Goal: Task Accomplishment & Management: Complete application form

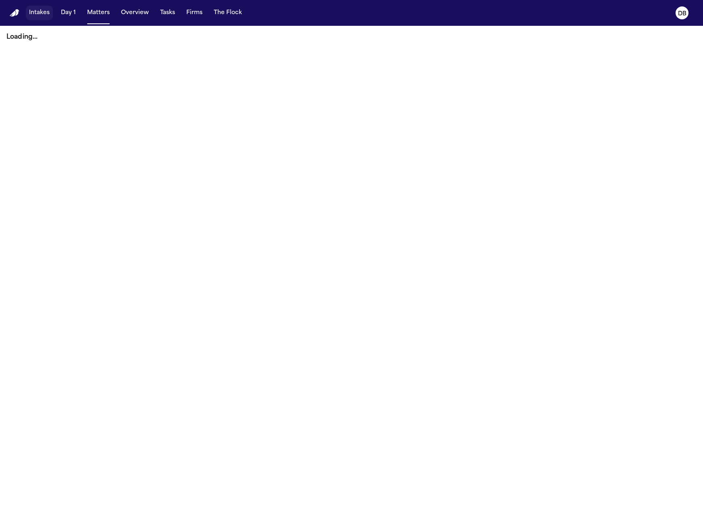
click at [35, 15] on button "Intakes" at bounding box center [39, 13] width 27 height 15
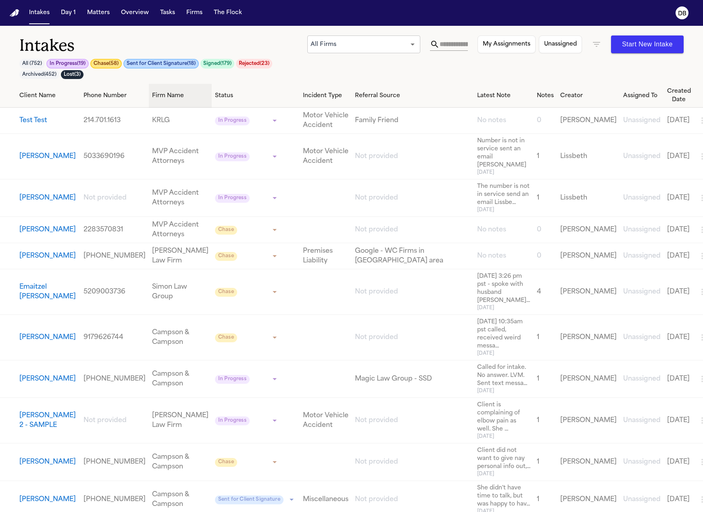
click at [163, 104] on th "Firm Name" at bounding box center [180, 96] width 63 height 24
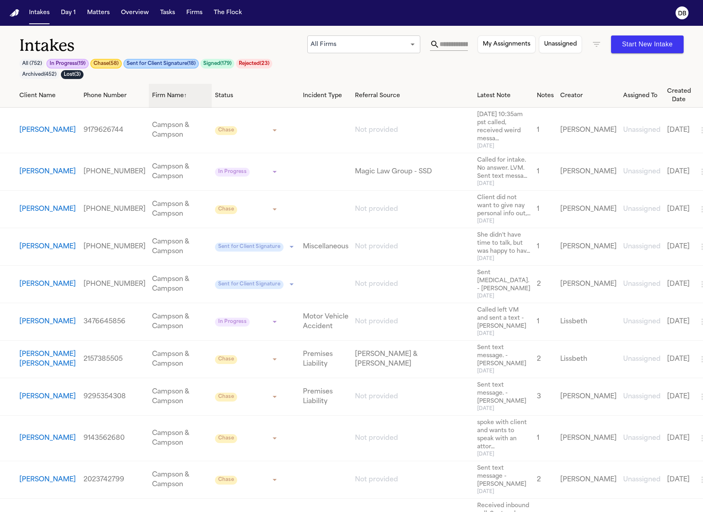
click at [170, 98] on div "Firm Name ↑" at bounding box center [180, 96] width 56 height 8
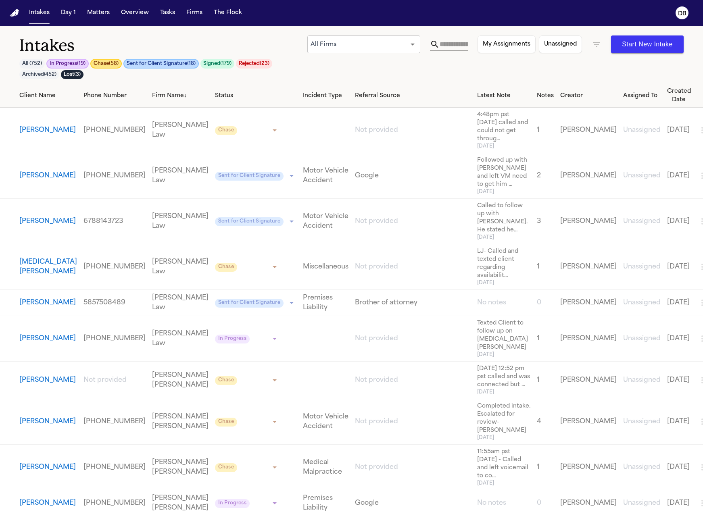
click at [586, 47] on div "All Firms *** ​ My Assignments Unassigned Start New Intake" at bounding box center [495, 44] width 376 height 18
click at [589, 47] on div "All Firms *** ​ My Assignments Unassigned Start New Intake" at bounding box center [495, 44] width 376 height 18
click at [592, 47] on icon "button" at bounding box center [597, 45] width 10 height 10
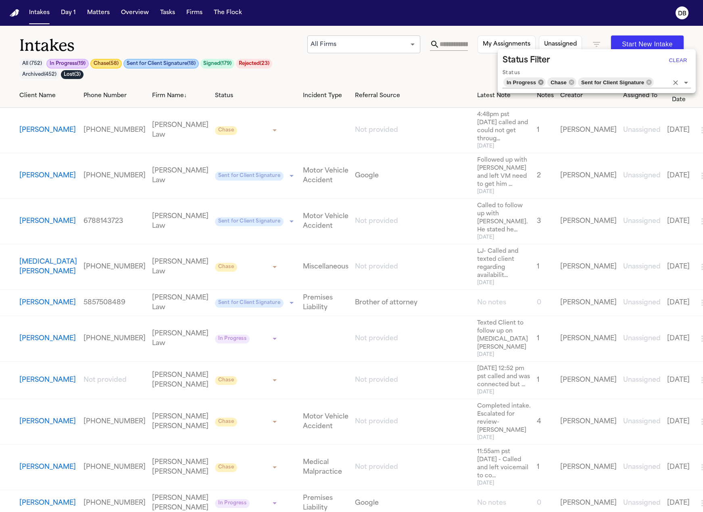
click at [542, 83] on icon at bounding box center [540, 81] width 5 height 5
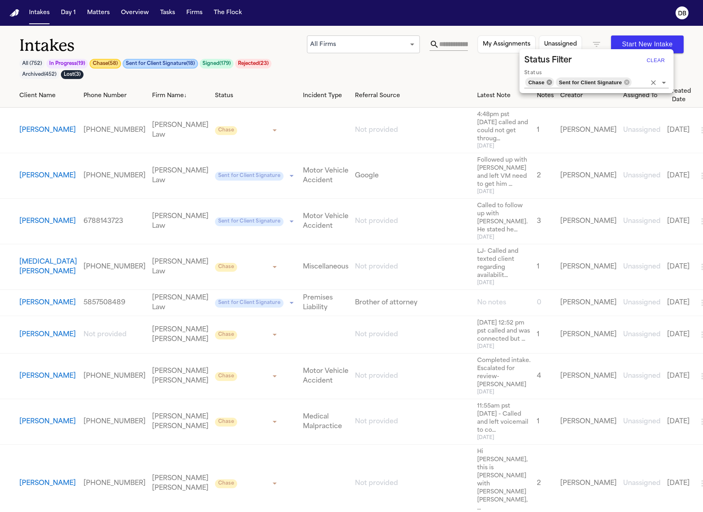
click at [551, 83] on icon at bounding box center [548, 81] width 5 height 5
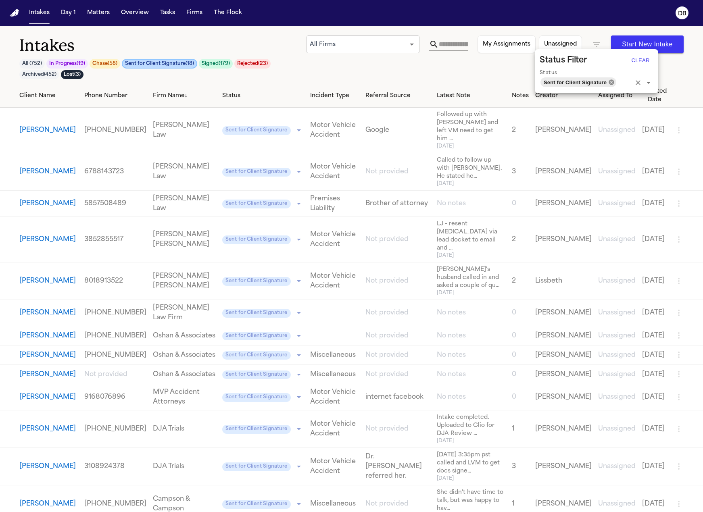
click at [610, 83] on icon at bounding box center [610, 81] width 5 height 5
click at [617, 83] on input "Status" at bounding box center [624, 82] width 14 height 11
click at [407, 79] on div at bounding box center [351, 256] width 703 height 512
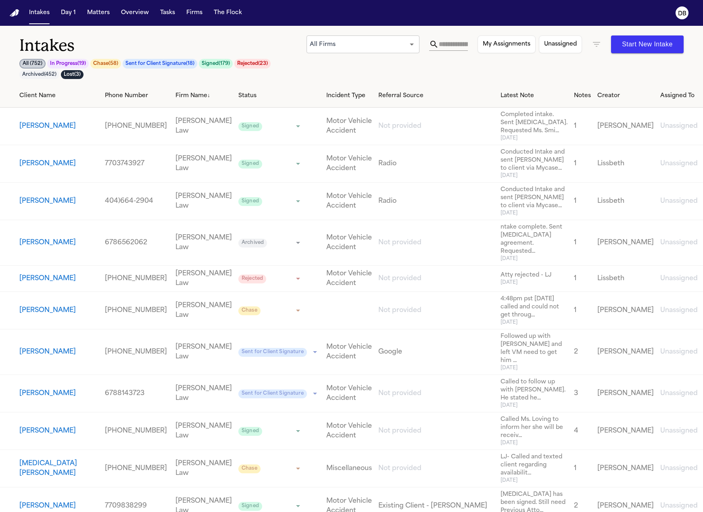
click at [175, 94] on div "Firm Name ↓" at bounding box center [203, 96] width 56 height 8
click at [175, 96] on div "Firm Name ↓" at bounding box center [203, 96] width 56 height 8
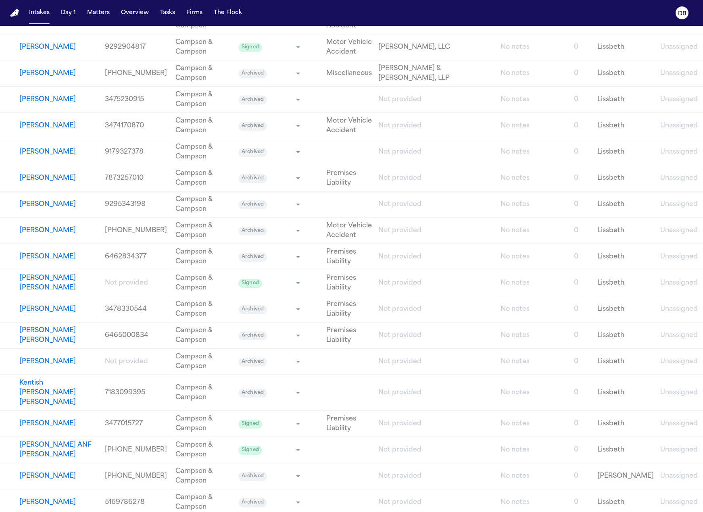
scroll to position [3065, 0]
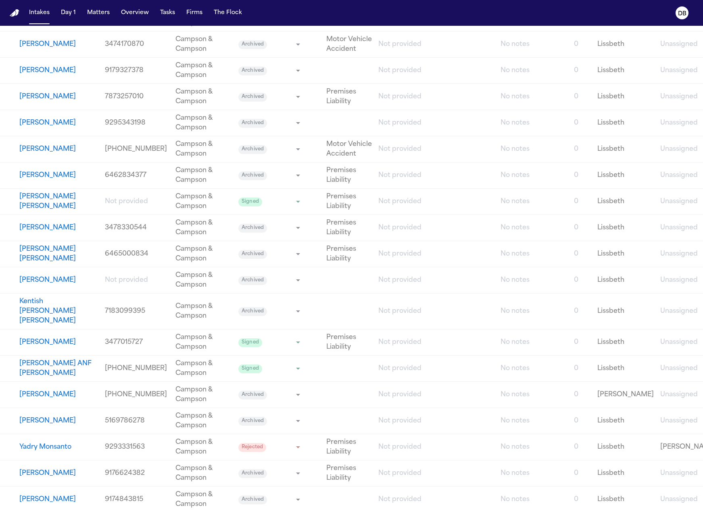
click at [104, 6] on nav "Intakes Day 1 Matters Overview Tasks Firms The Flock DB" at bounding box center [351, 13] width 703 height 26
click at [104, 14] on button "Matters" at bounding box center [98, 13] width 29 height 15
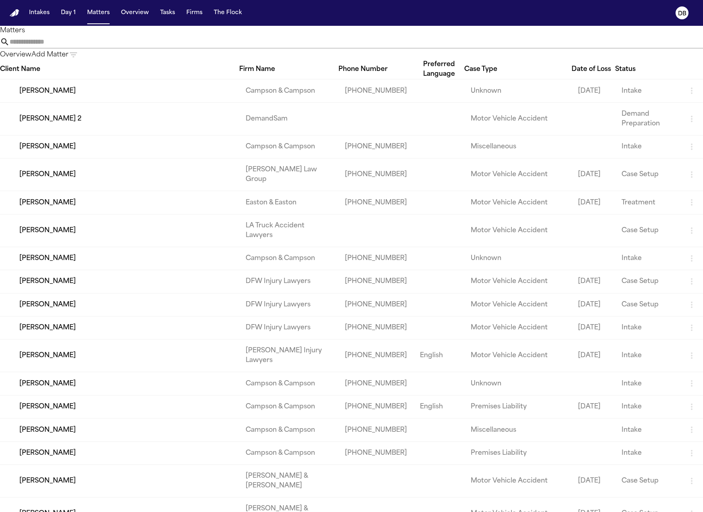
click at [287, 65] on th "Firm Name" at bounding box center [288, 70] width 99 height 20
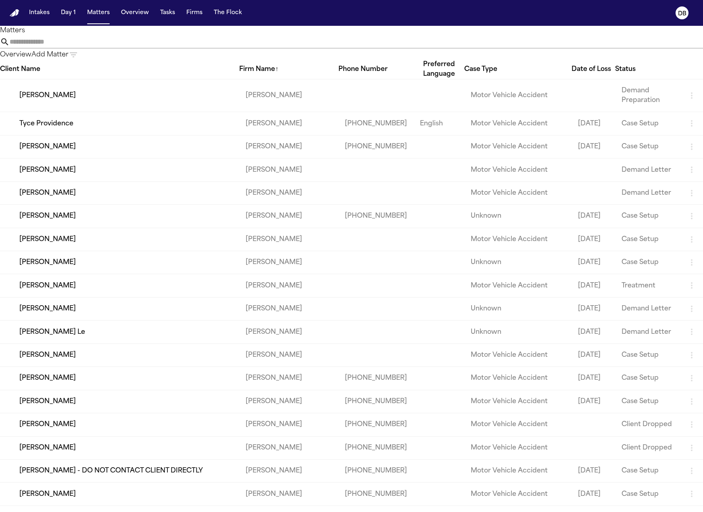
click at [285, 69] on div "Firm Name ↑" at bounding box center [288, 70] width 99 height 10
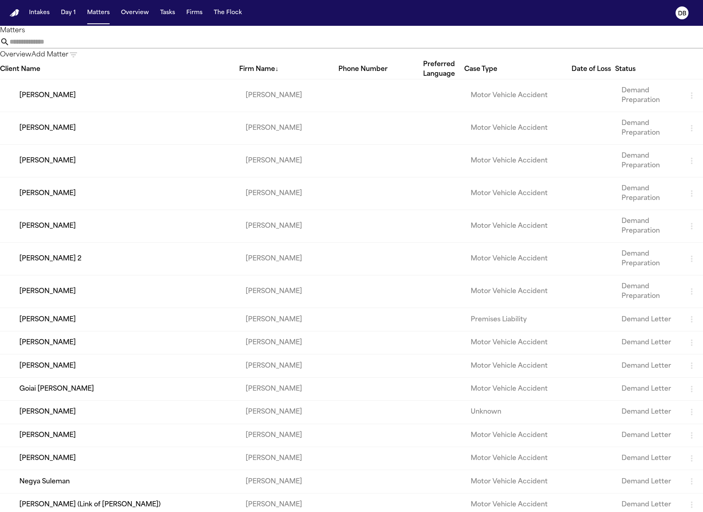
click at [285, 69] on div "Firm Name ↓" at bounding box center [288, 70] width 99 height 10
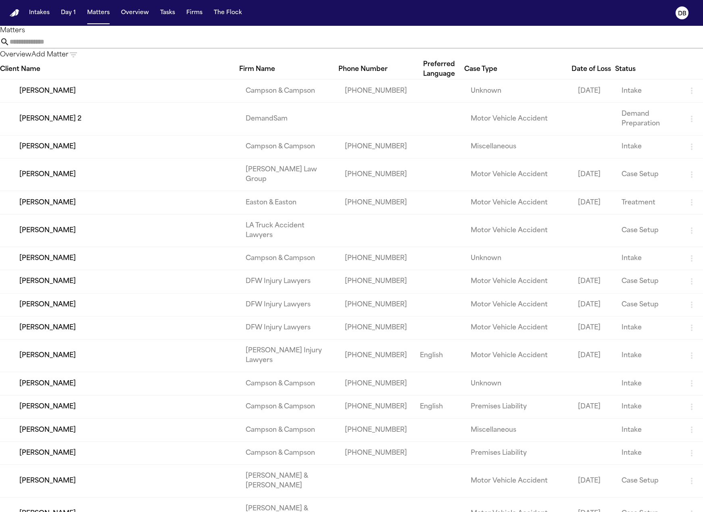
click at [78, 50] on icon "button" at bounding box center [74, 55] width 10 height 10
click at [615, 86] on input "text" at bounding box center [600, 80] width 53 height 11
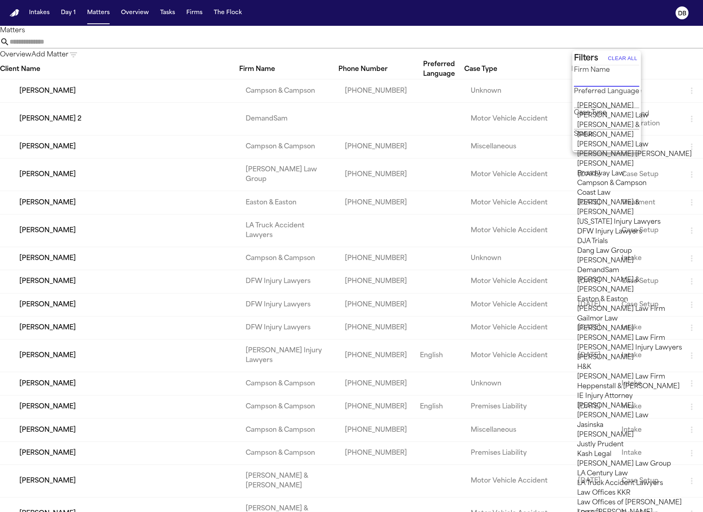
scroll to position [645, 0]
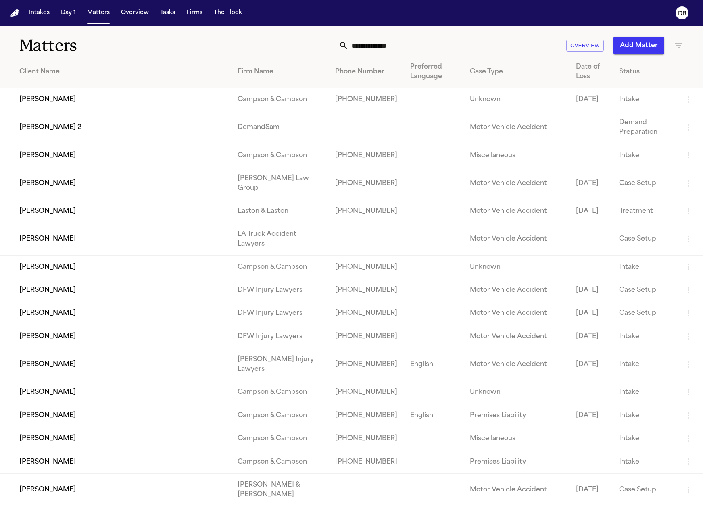
click at [44, 23] on nav "Intakes Day 1 Matters Overview Tasks Firms The Flock DB" at bounding box center [351, 13] width 703 height 26
click at [44, 17] on button "Intakes" at bounding box center [39, 13] width 27 height 15
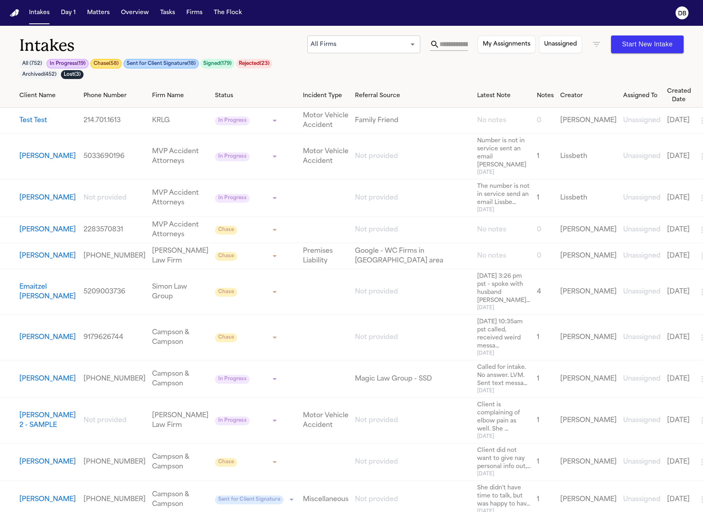
click at [697, 119] on icon "button" at bounding box center [702, 121] width 10 height 10
click at [648, 147] on li "Archive" at bounding box center [653, 150] width 42 height 16
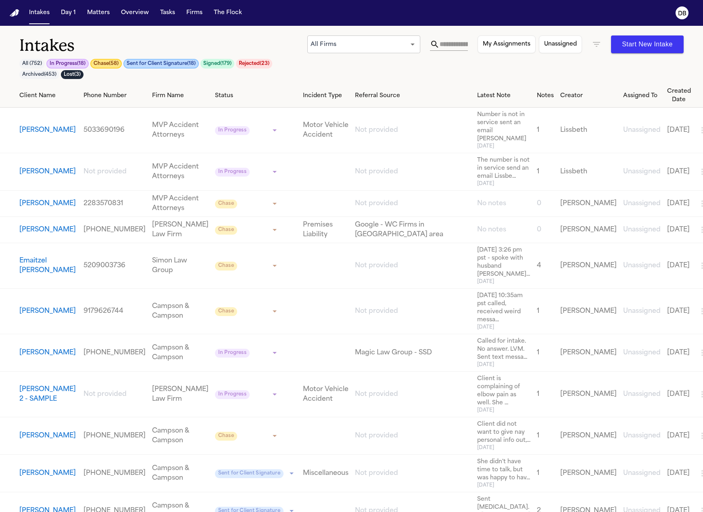
click at [334, 40] on body "**********" at bounding box center [351, 256] width 703 height 512
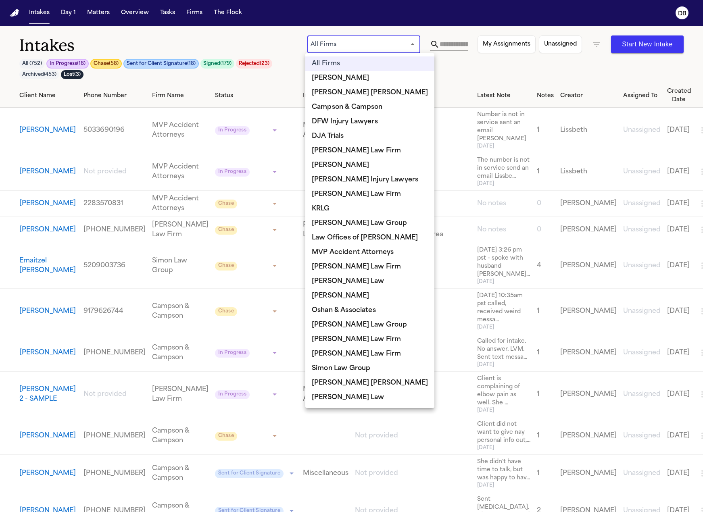
click at [444, 46] on div at bounding box center [351, 256] width 703 height 512
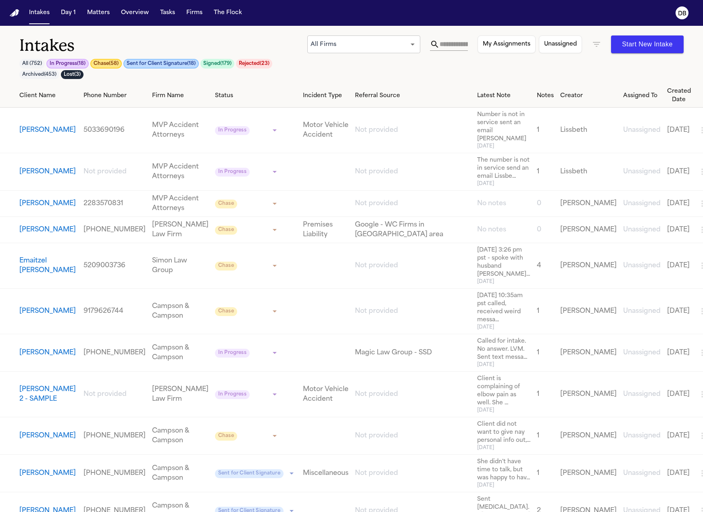
click at [451, 44] on div "All Firms Albert Le Blaska Holm Campson & Campson DFW Injury Lawyers DJA Trials…" at bounding box center [351, 256] width 703 height 512
click at [452, 44] on input "text" at bounding box center [454, 44] width 28 height 13
paste input "**********"
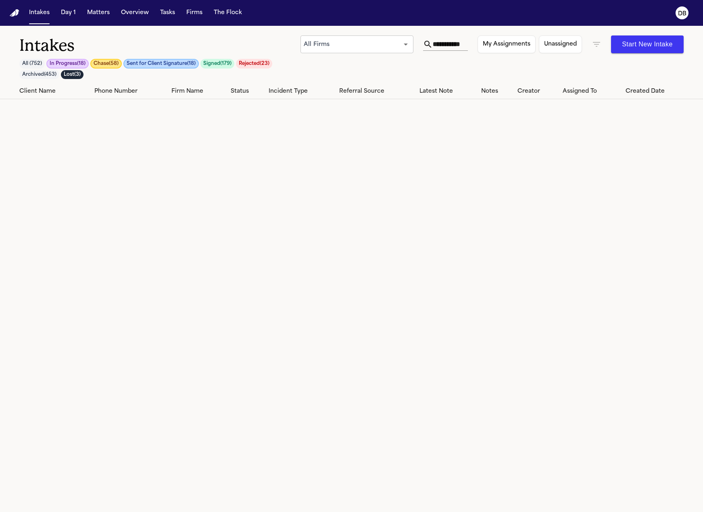
click at [585, 45] on div "**********" at bounding box center [491, 44] width 383 height 18
click at [596, 45] on icon "button" at bounding box center [596, 44] width 7 height 5
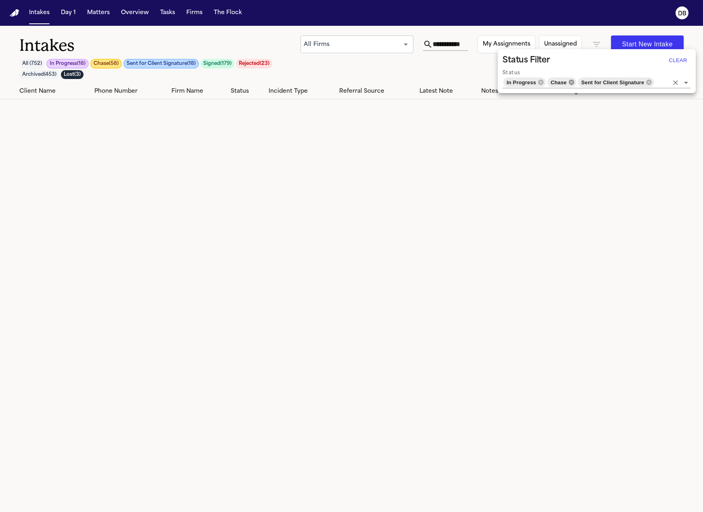
click at [572, 83] on icon at bounding box center [571, 81] width 5 height 5
click at [556, 82] on icon at bounding box center [556, 82] width 6 height 6
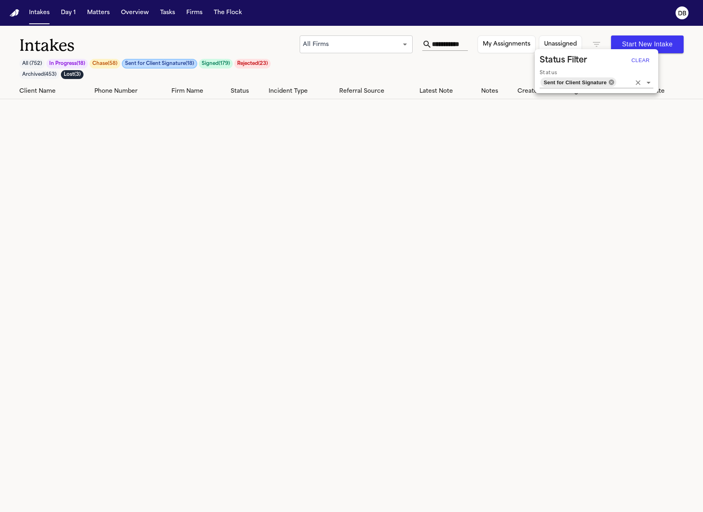
click at [609, 83] on icon at bounding box center [610, 81] width 5 height 5
click at [444, 42] on div at bounding box center [351, 256] width 703 height 512
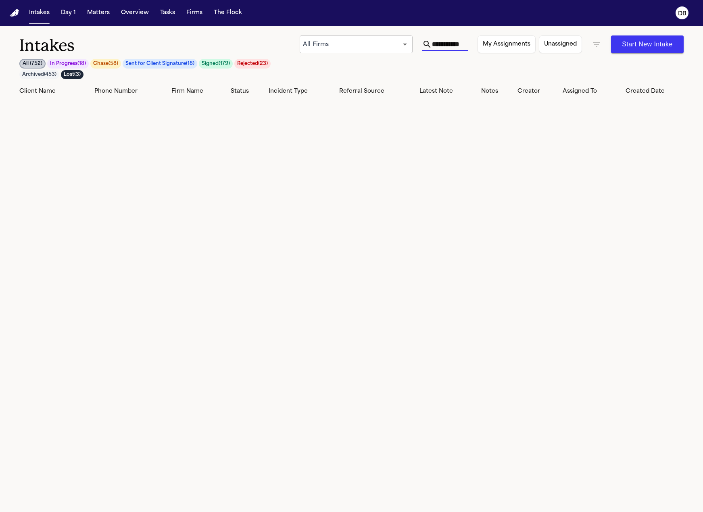
click at [448, 38] on input "**********" at bounding box center [448, 44] width 32 height 13
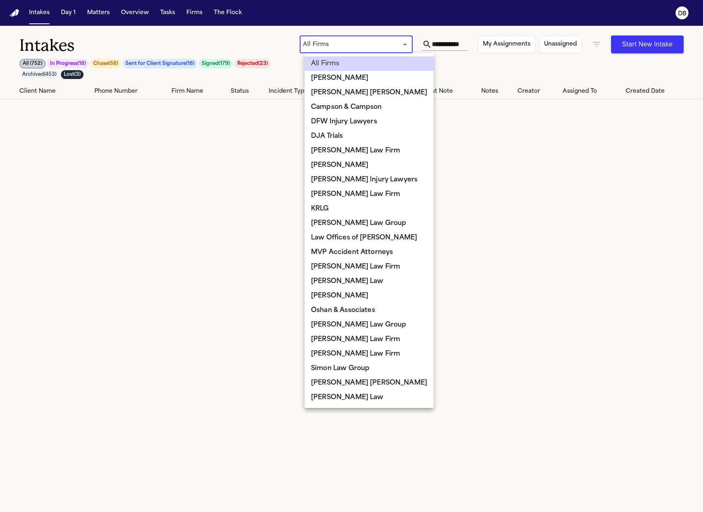
click at [417, 45] on body "**********" at bounding box center [351, 256] width 703 height 512
click at [417, 45] on div at bounding box center [351, 256] width 703 height 512
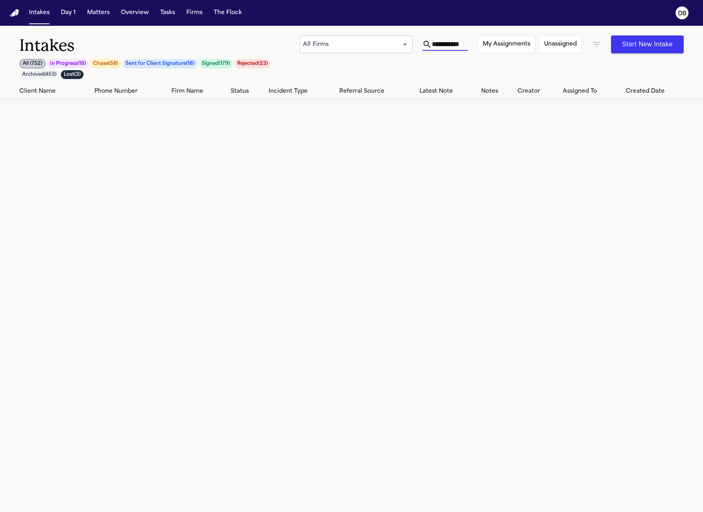
click at [460, 46] on input "**********" at bounding box center [448, 44] width 32 height 13
drag, startPoint x: 454, startPoint y: 45, endPoint x: 583, endPoint y: 54, distance: 129.3
click at [583, 54] on div "**********" at bounding box center [351, 59] width 664 height 48
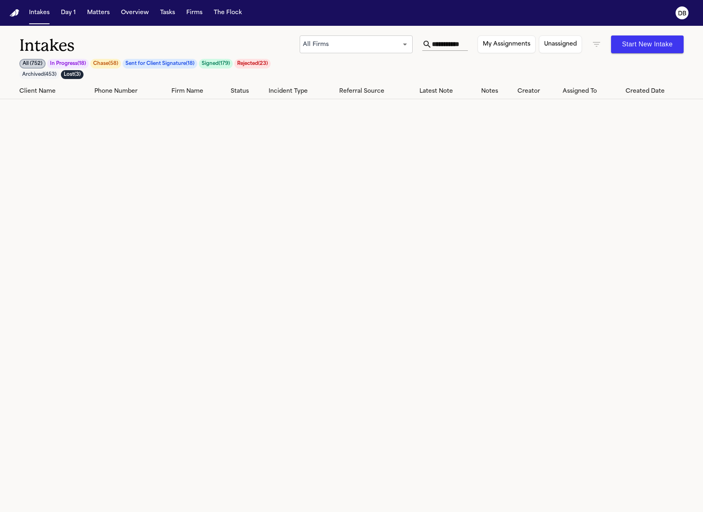
drag, startPoint x: 436, startPoint y: 46, endPoint x: 500, endPoint y: 54, distance: 64.9
click at [500, 54] on div "**********" at bounding box center [351, 59] width 664 height 48
click at [432, 42] on icon at bounding box center [427, 45] width 10 height 10
drag, startPoint x: 436, startPoint y: 42, endPoint x: 482, endPoint y: 47, distance: 46.6
click at [482, 47] on div "**********" at bounding box center [492, 44] width 384 height 18
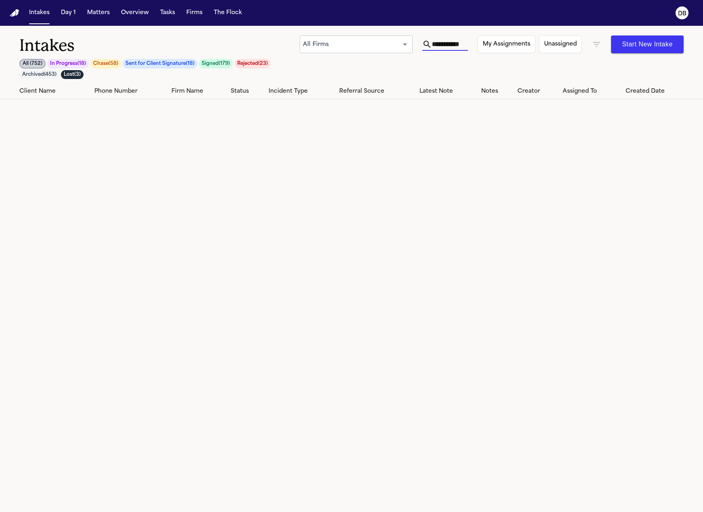
click at [453, 44] on input "**********" at bounding box center [448, 44] width 32 height 13
drag, startPoint x: 453, startPoint y: 44, endPoint x: 496, endPoint y: 46, distance: 43.2
click at [496, 46] on div "**********" at bounding box center [492, 44] width 384 height 18
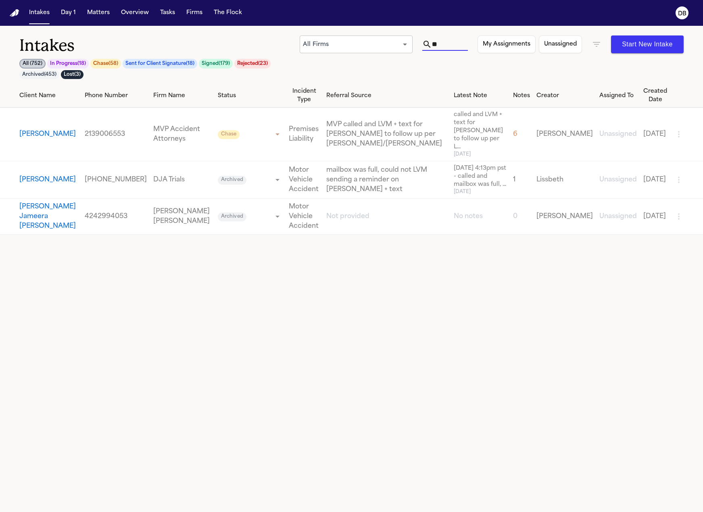
type input "*"
click at [457, 43] on input "text" at bounding box center [448, 44] width 32 height 13
click at [454, 43] on input "text" at bounding box center [448, 44] width 32 height 13
click at [447, 43] on input "text" at bounding box center [448, 44] width 32 height 13
click at [447, 40] on input "text" at bounding box center [448, 44] width 32 height 13
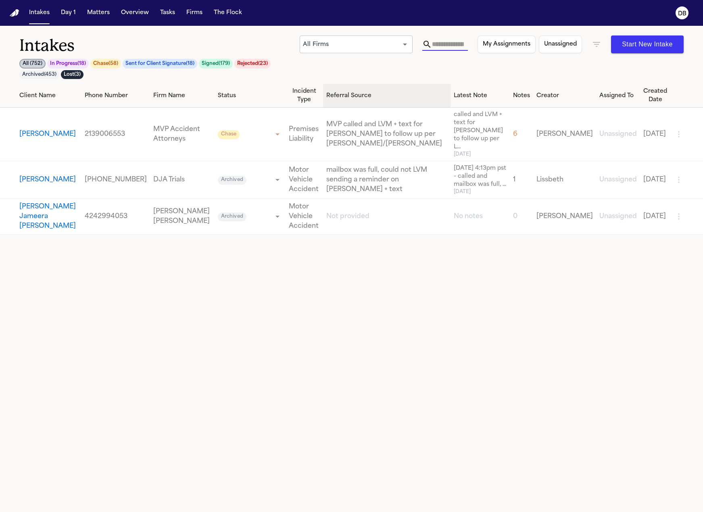
click at [447, 43] on input "text" at bounding box center [448, 44] width 32 height 13
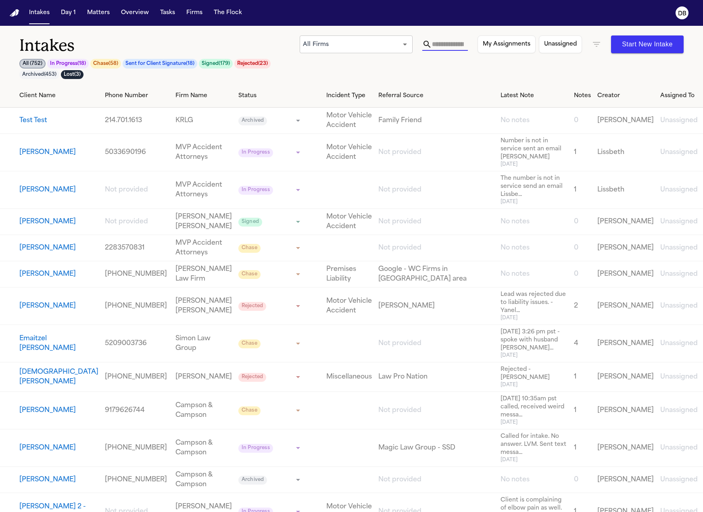
click at [447, 48] on input "text" at bounding box center [448, 44] width 32 height 13
click at [54, 187] on button "[PERSON_NAME]" at bounding box center [58, 190] width 79 height 10
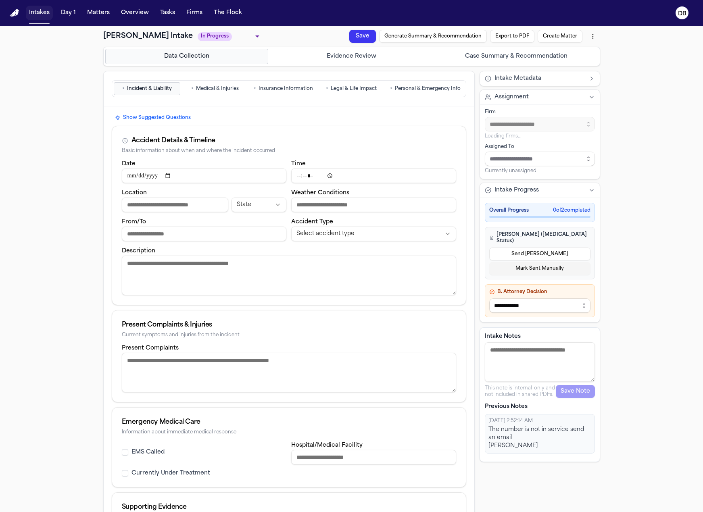
click at [43, 13] on button "Intakes" at bounding box center [39, 13] width 27 height 15
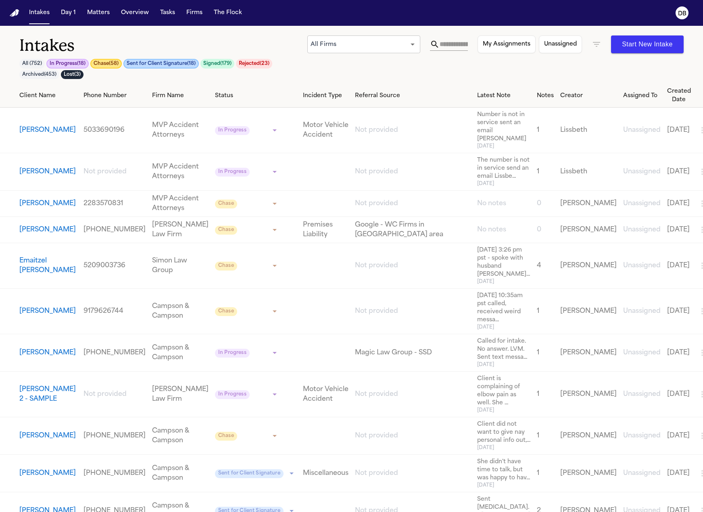
drag, startPoint x: 648, startPoint y: 45, endPoint x: 329, endPoint y: 79, distance: 319.9
click at [336, 79] on div "Intakes All ( 752 ) In Progress ( 18 ) Chase ( 58 ) Sent for Client Signature (…" at bounding box center [351, 59] width 664 height 48
click at [218, 69] on div "All ( 752 ) In Progress ( 18 ) Chase ( 58 ) Sent for Client Signature ( 18 ) Si…" at bounding box center [163, 69] width 288 height 20
click at [218, 68] on button "Signed ( 179 )" at bounding box center [217, 64] width 34 height 10
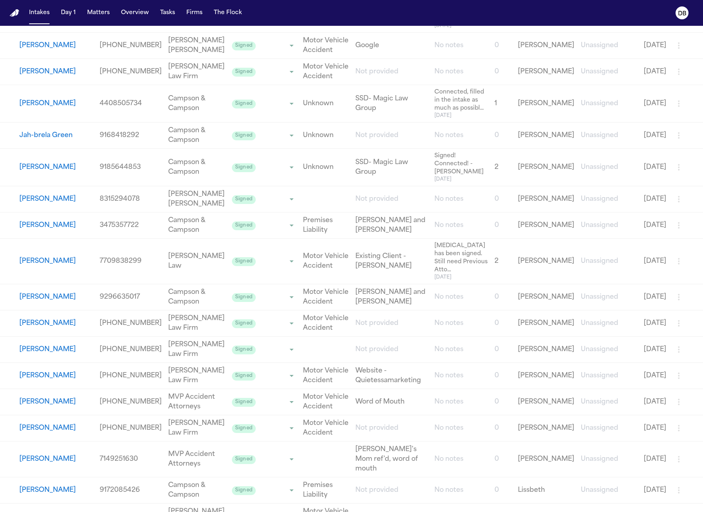
scroll to position [1129, 0]
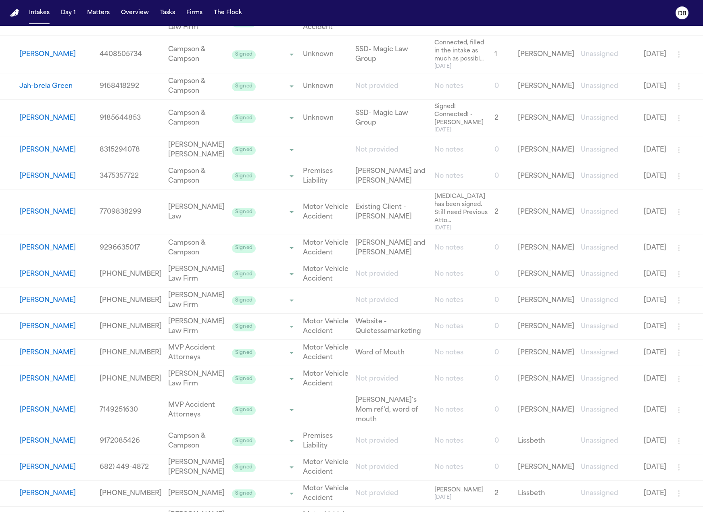
click at [168, 400] on link "MVP Accident Attorneys" at bounding box center [196, 409] width 57 height 19
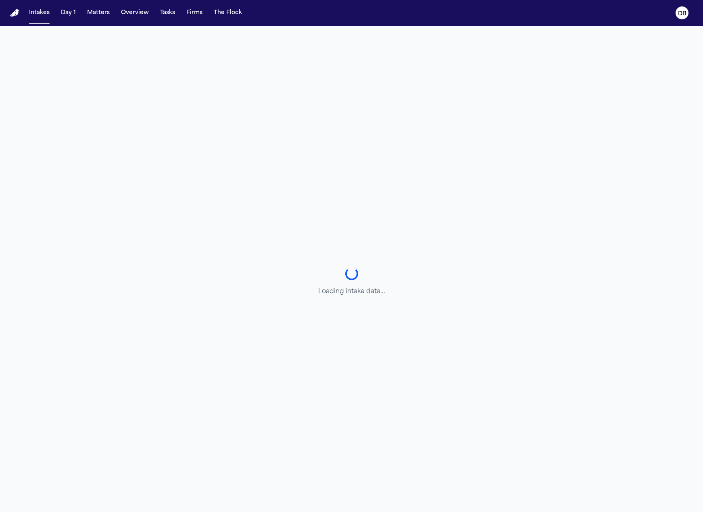
select select "******"
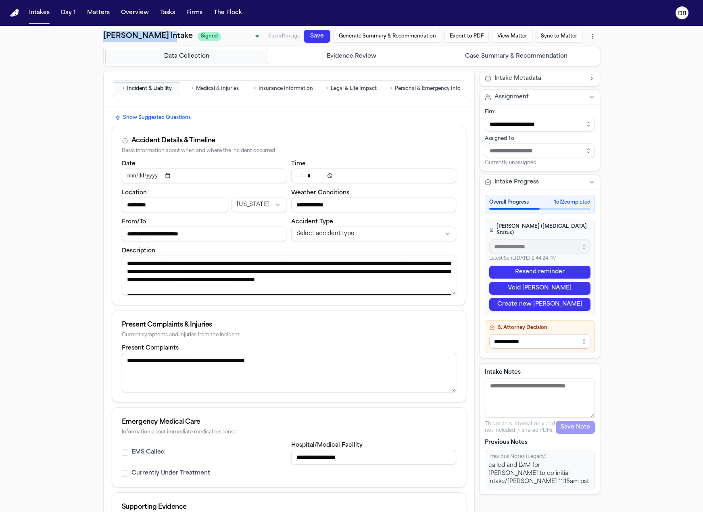
drag, startPoint x: 102, startPoint y: 36, endPoint x: 164, endPoint y: 39, distance: 61.7
click at [164, 39] on h1 "Michael Guerrero Intake" at bounding box center [148, 36] width 90 height 11
copy h1 "[PERSON_NAME]"
drag, startPoint x: 153, startPoint y: 33, endPoint x: 152, endPoint y: 37, distance: 4.2
copy h1 "[PERSON_NAME]"
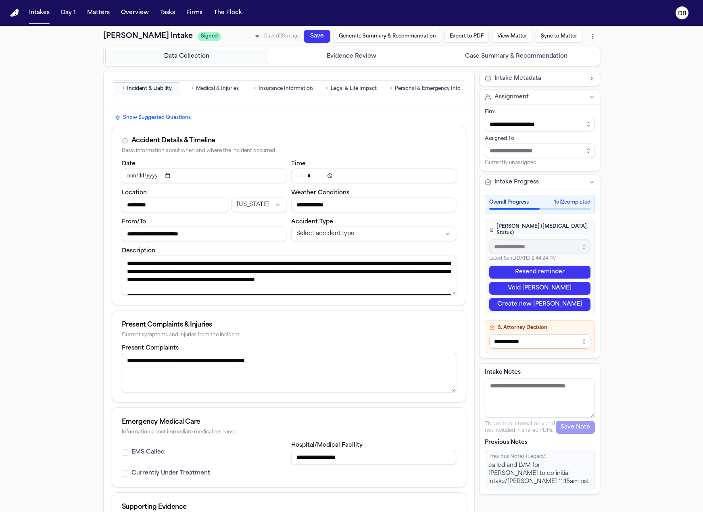
click at [392, 72] on div "• Incident & Liability • Medical & Injuries • Insurance Information • Legal & L…" at bounding box center [289, 88] width 371 height 35
click at [416, 87] on span "Personal & Emergency Info" at bounding box center [428, 88] width 66 height 6
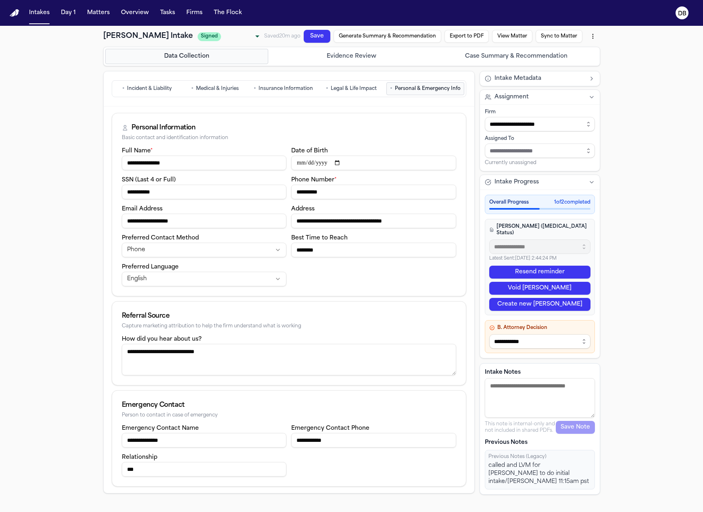
click at [123, 125] on icon at bounding box center [125, 128] width 6 height 6
click at [117, 313] on div "Referral Source Capture marketing attribution to help the firm understand what …" at bounding box center [289, 318] width 354 height 33
click at [115, 402] on div "Emergency Contact Person to contact in case of emergency" at bounding box center [289, 407] width 354 height 33
click at [146, 83] on button "• Incident & Liability" at bounding box center [147, 88] width 67 height 13
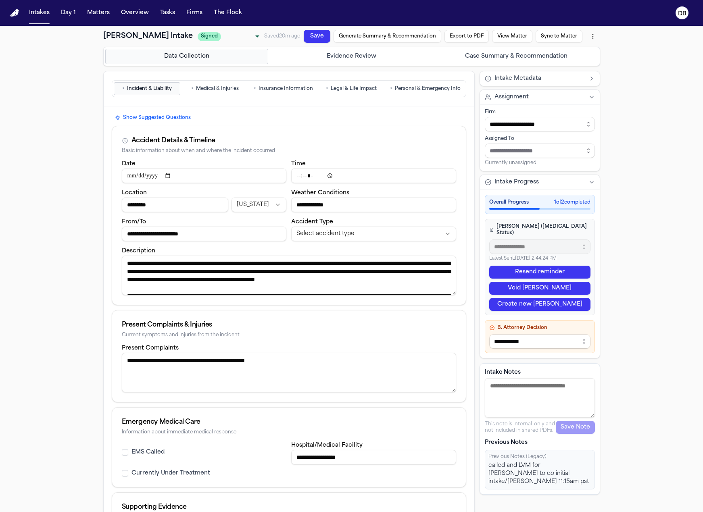
click at [122, 136] on div "Accident Details & Timeline" at bounding box center [289, 141] width 334 height 10
click at [113, 319] on div "Present Complaints & Injuries Current symptoms and injuries from the incident" at bounding box center [289, 326] width 354 height 33
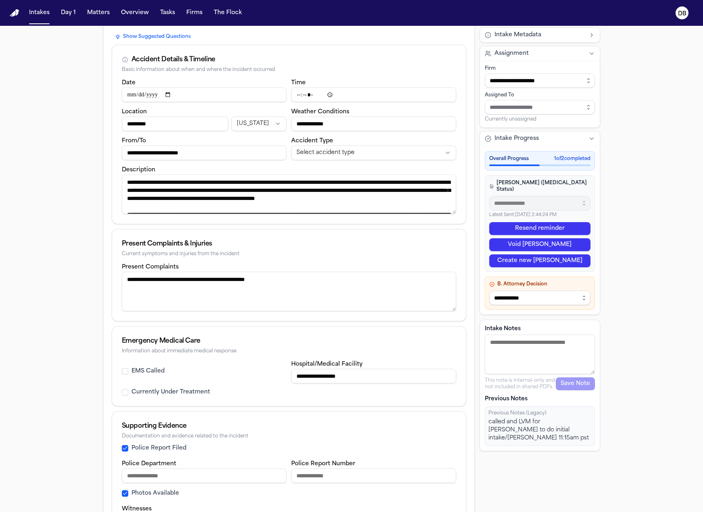
scroll to position [117, 0]
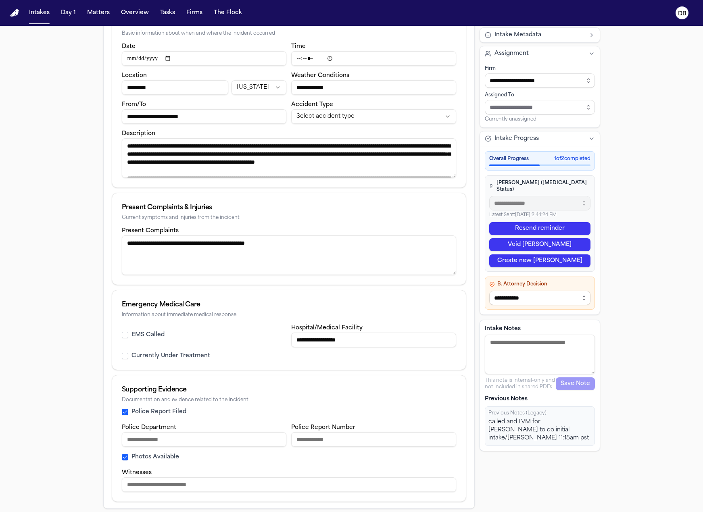
click at [116, 304] on div "Emergency Medical Care Information about immediate medical response" at bounding box center [289, 306] width 354 height 33
click at [123, 385] on div "Supporting Evidence" at bounding box center [289, 390] width 334 height 10
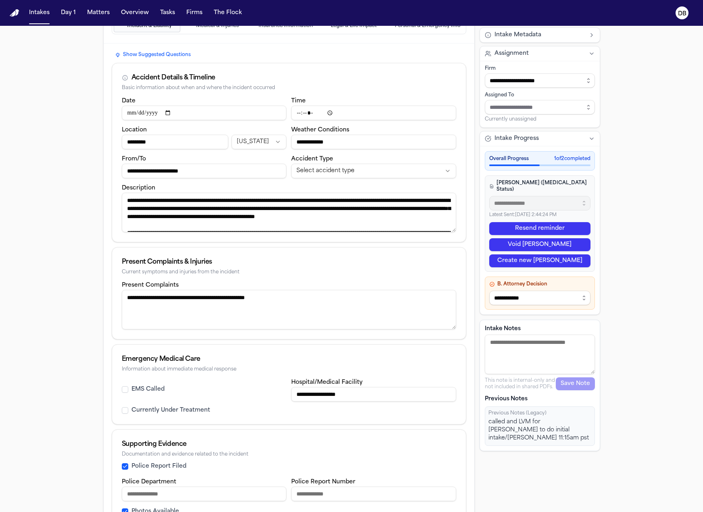
scroll to position [0, 0]
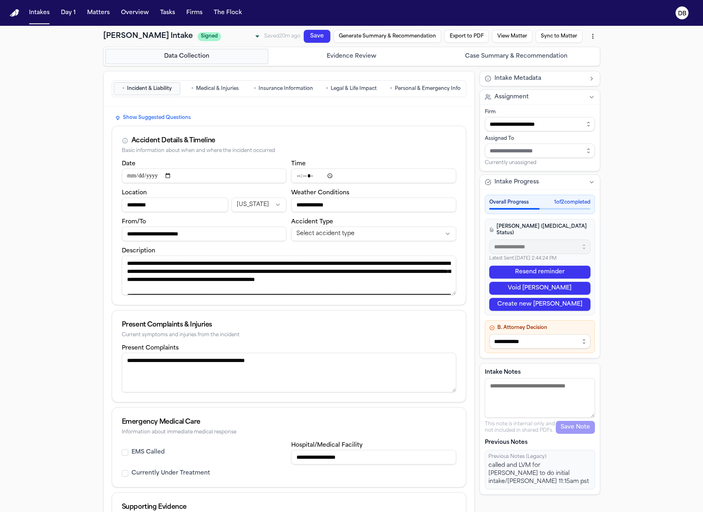
click at [225, 87] on span "Medical & Injuries" at bounding box center [217, 88] width 43 height 6
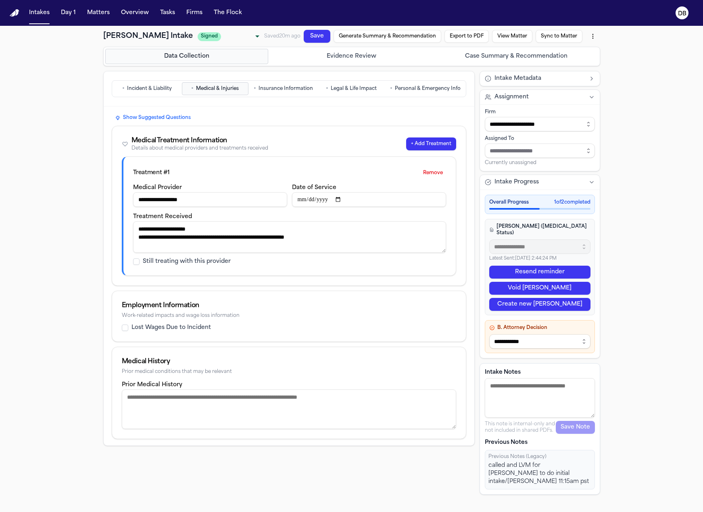
click at [122, 138] on div "Medical Treatment Information Details about medical providers and treatments re…" at bounding box center [195, 144] width 146 height 16
click at [265, 90] on span "Insurance Information" at bounding box center [285, 88] width 54 height 6
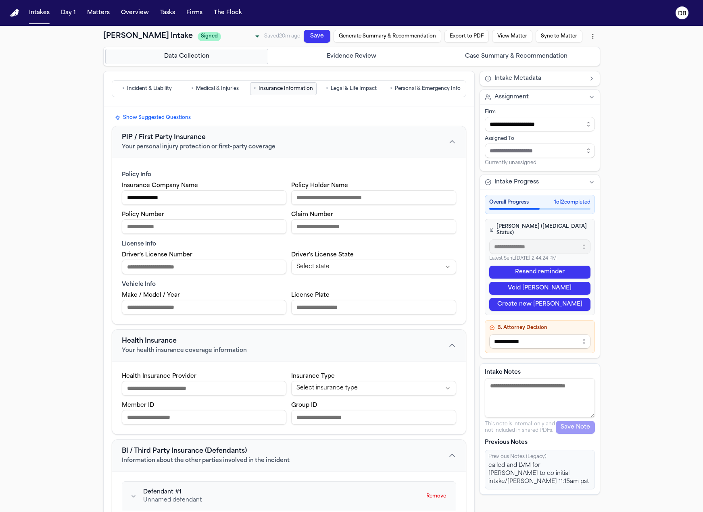
click at [113, 154] on button "PIP / First Party Insurance Your personal injury protection or first-party cove…" at bounding box center [289, 141] width 354 height 31
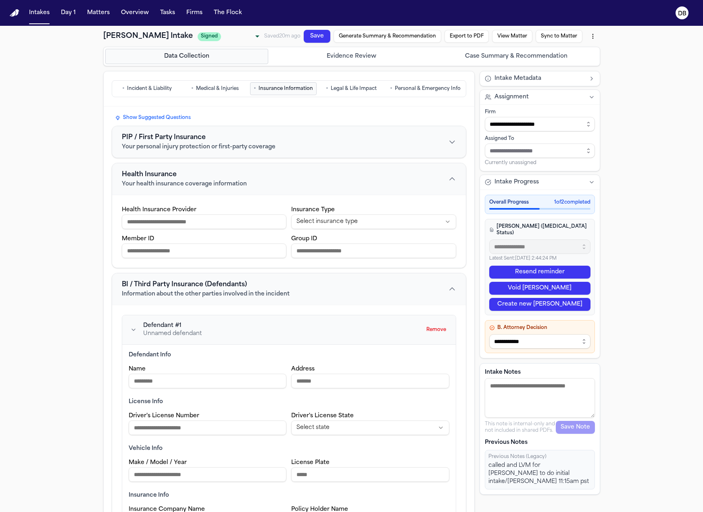
click at [113, 155] on button "PIP / First Party Insurance Your personal injury protection or first-party cove…" at bounding box center [289, 141] width 354 height 31
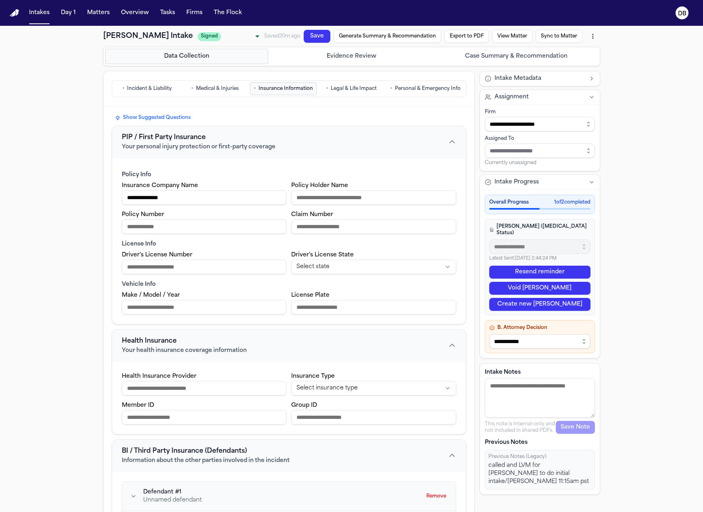
drag, startPoint x: 118, startPoint y: 356, endPoint x: 117, endPoint y: 369, distance: 13.8
click at [117, 369] on div "Health Insurance Your health insurance coverage information Health Insurance Pr…" at bounding box center [289, 381] width 354 height 105
click at [114, 163] on div "**********" at bounding box center [289, 241] width 354 height 167
click at [117, 368] on div "Health Insurance Provider Insurance Type Select insurance type Member ID Group …" at bounding box center [289, 397] width 354 height 73
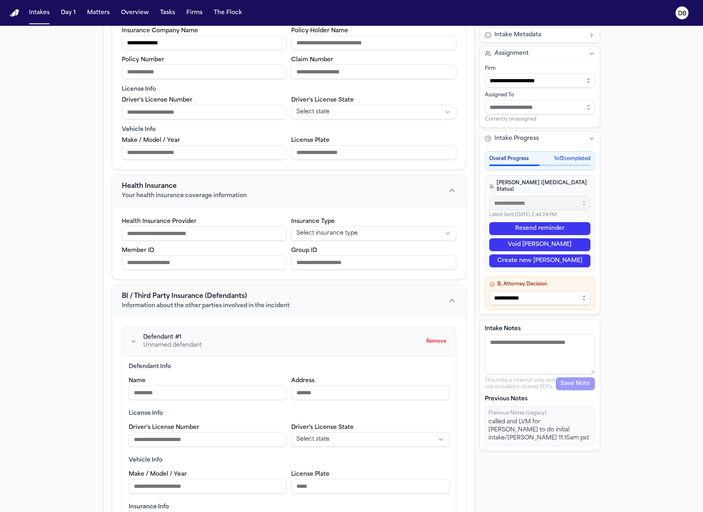
scroll to position [202, 0]
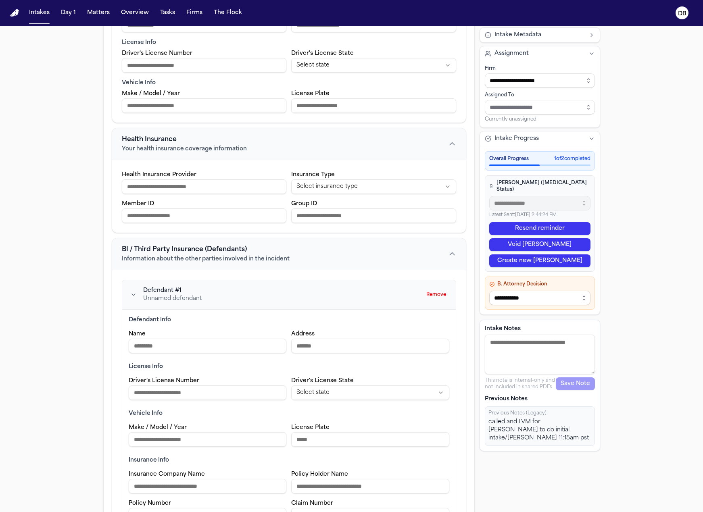
click at [129, 328] on div "Defendant Info Name Address" at bounding box center [289, 334] width 321 height 37
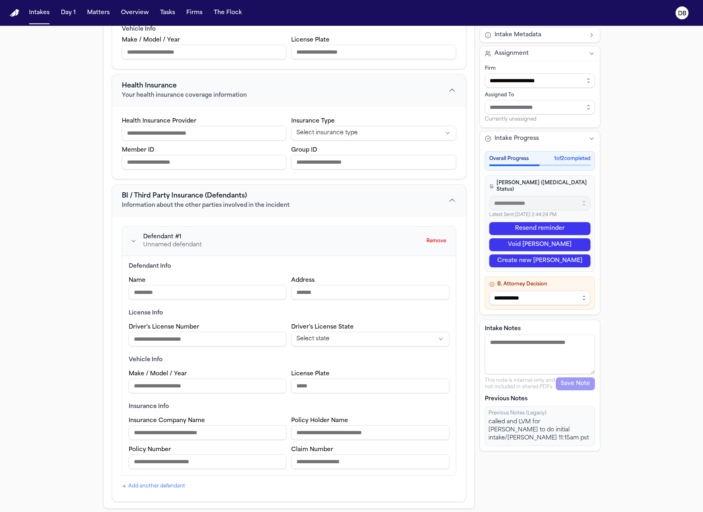
click at [124, 275] on div "Defendant Info Name Address License Info Driver's License Number Driver's Licen…" at bounding box center [288, 365] width 333 height 219
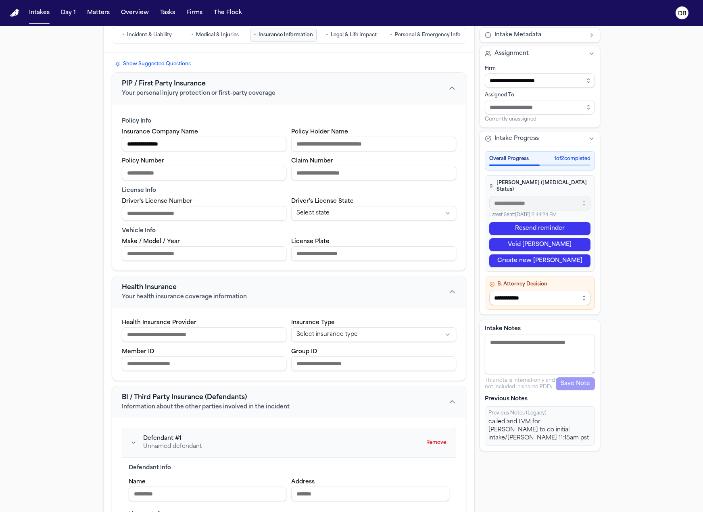
scroll to position [0, 0]
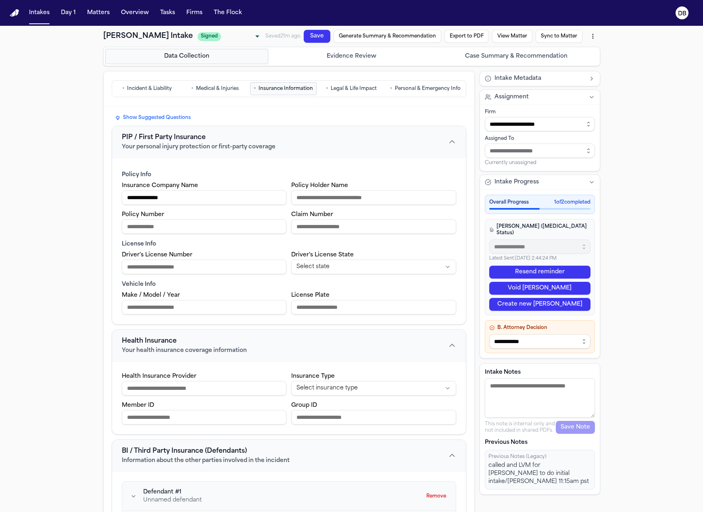
click at [358, 94] on button "• Legal & Life Impact" at bounding box center [351, 88] width 67 height 13
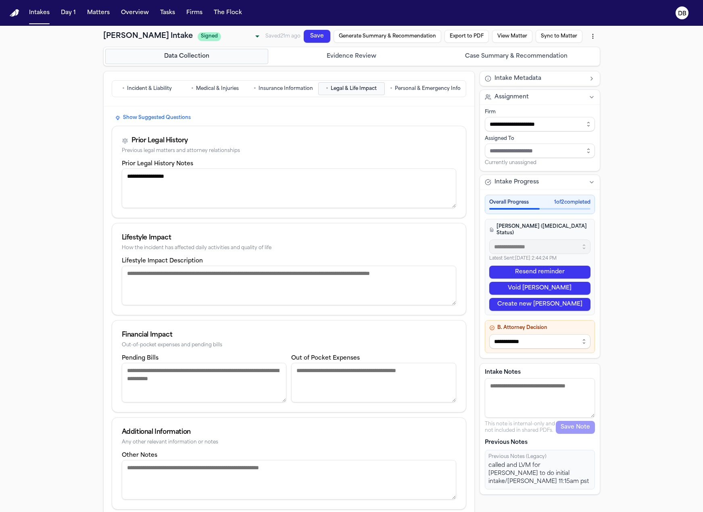
scroll to position [26, 0]
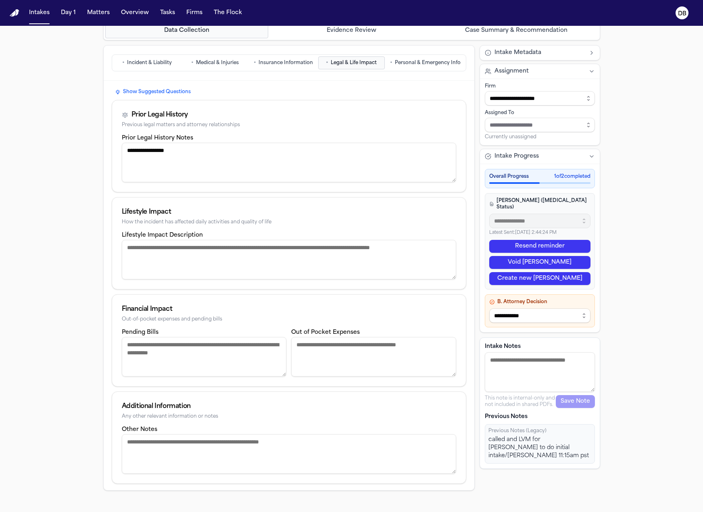
click at [188, 135] on label "Prior Legal History Notes" at bounding box center [157, 138] width 71 height 6
click at [188, 143] on textarea "**********" at bounding box center [289, 163] width 334 height 40
click at [568, 198] on h4 "A. LOE (Retainer Status)" at bounding box center [539, 204] width 101 height 13
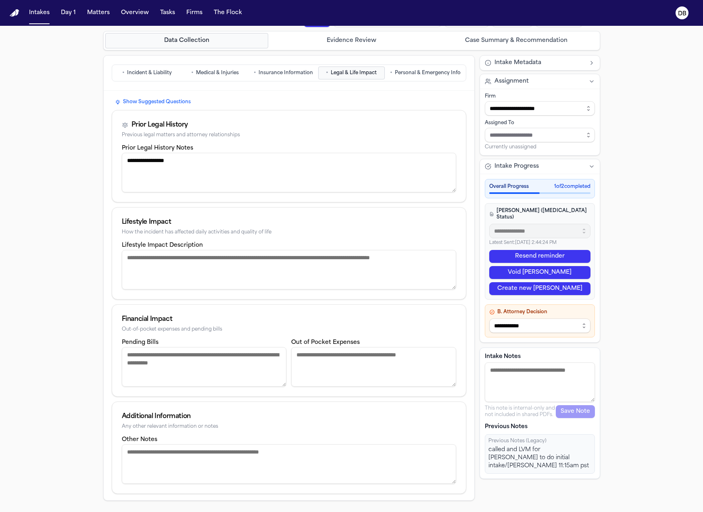
scroll to position [0, 0]
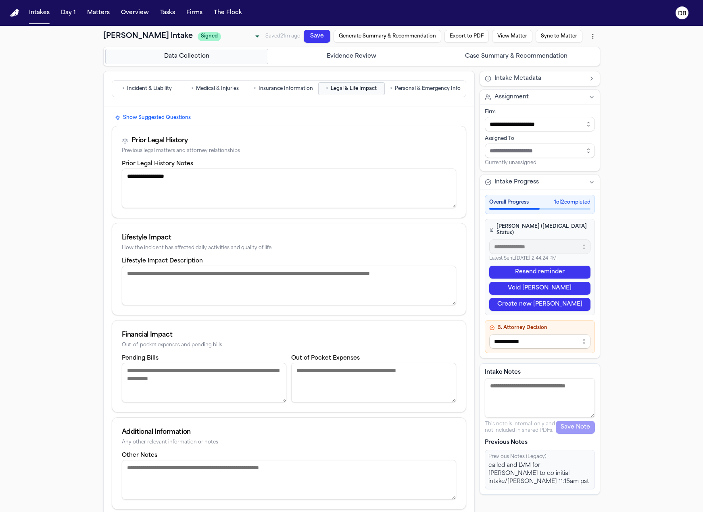
click at [402, 34] on button "Generate Summary & Recommendation" at bounding box center [387, 36] width 108 height 13
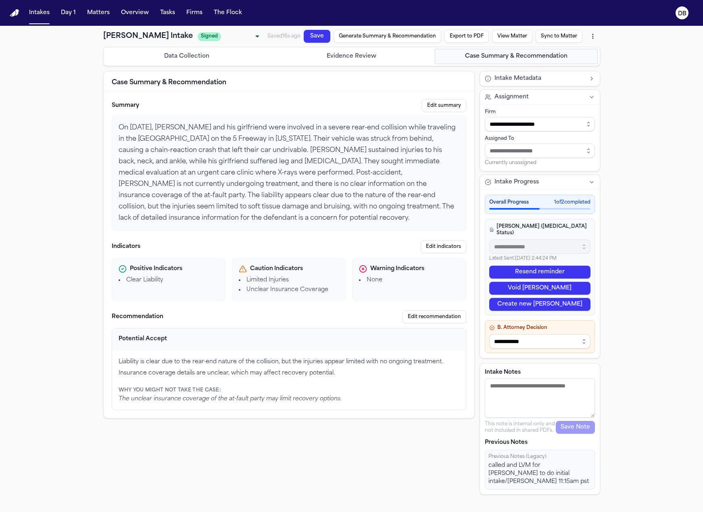
click at [317, 35] on button "Save" at bounding box center [317, 36] width 27 height 13
click at [466, 41] on button "Export to PDF" at bounding box center [466, 36] width 44 height 13
click at [394, 75] on button "Go to Review" at bounding box center [382, 75] width 38 height 8
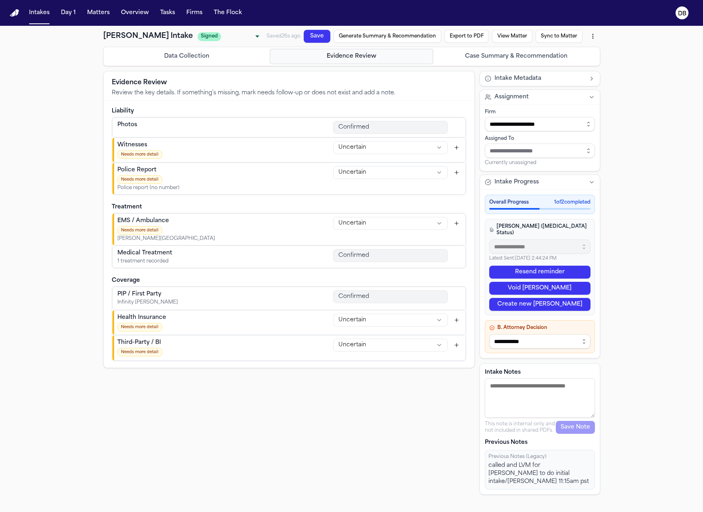
click at [457, 40] on button "Export to PDF" at bounding box center [466, 48] width 46 height 17
click at [397, 88] on button "Export anyway" at bounding box center [384, 87] width 42 height 8
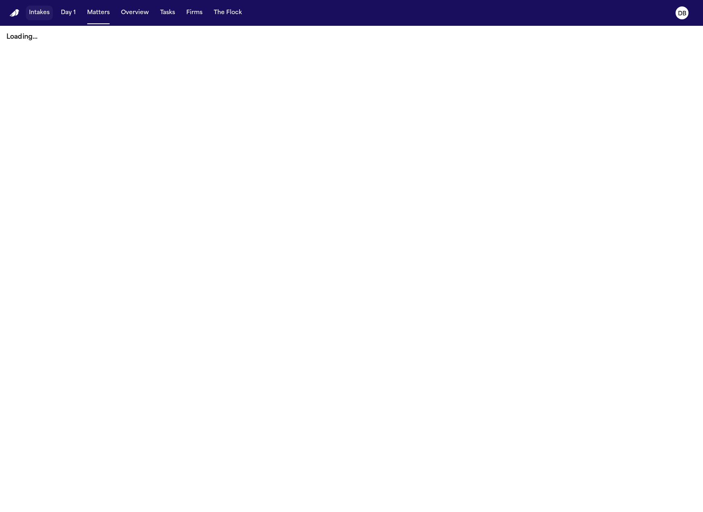
click at [48, 16] on button "Intakes" at bounding box center [39, 13] width 27 height 15
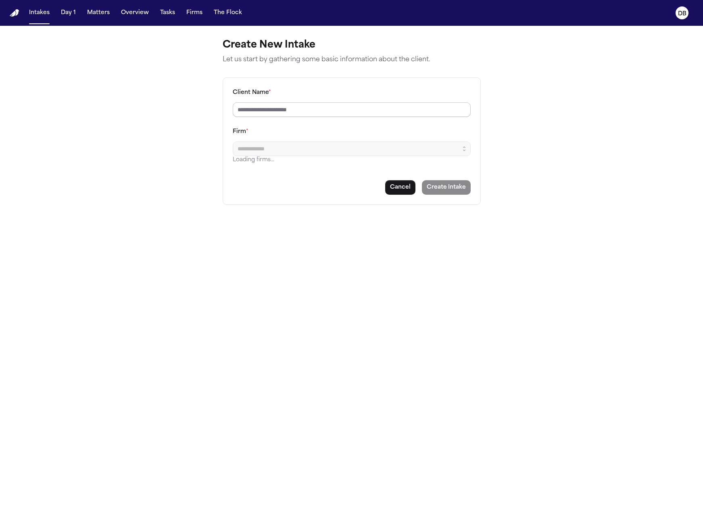
click at [333, 113] on input "Client Name *" at bounding box center [352, 109] width 238 height 15
type input "**********"
click at [321, 128] on div "Firm * Loading firms..." at bounding box center [352, 146] width 238 height 38
click at [348, 154] on input "Firm *" at bounding box center [352, 149] width 238 height 15
click at [458, 151] on button "button" at bounding box center [464, 149] width 13 height 15
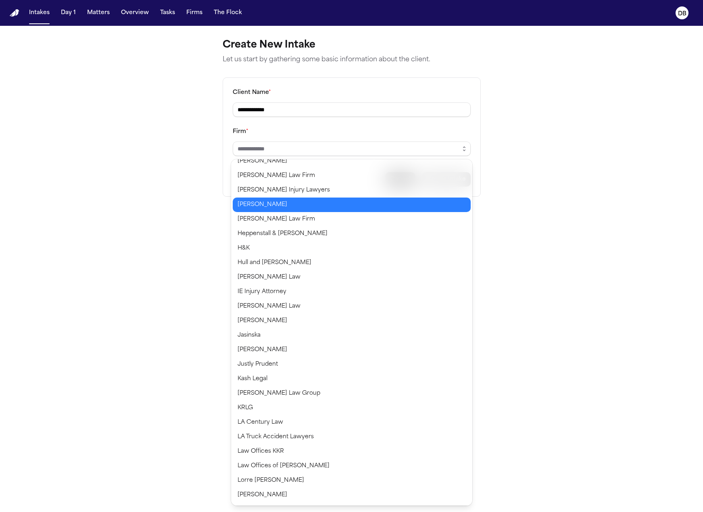
scroll to position [323, 0]
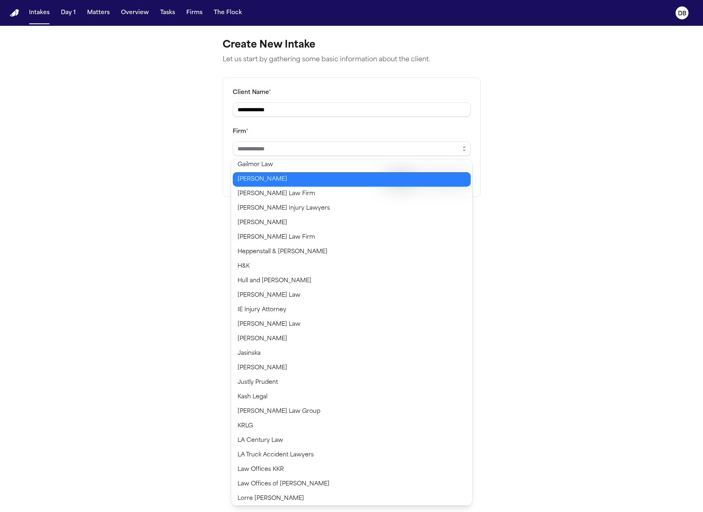
type input "*******"
click at [308, 177] on body "**********" at bounding box center [351, 256] width 703 height 512
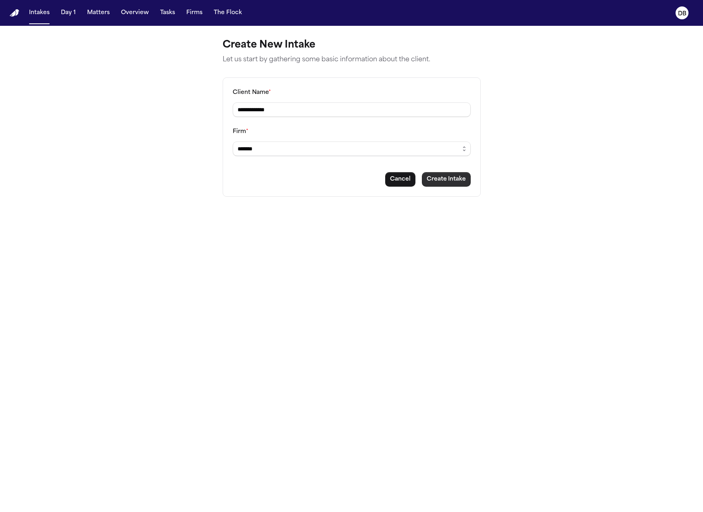
click at [447, 181] on button "Create Intake" at bounding box center [446, 179] width 49 height 15
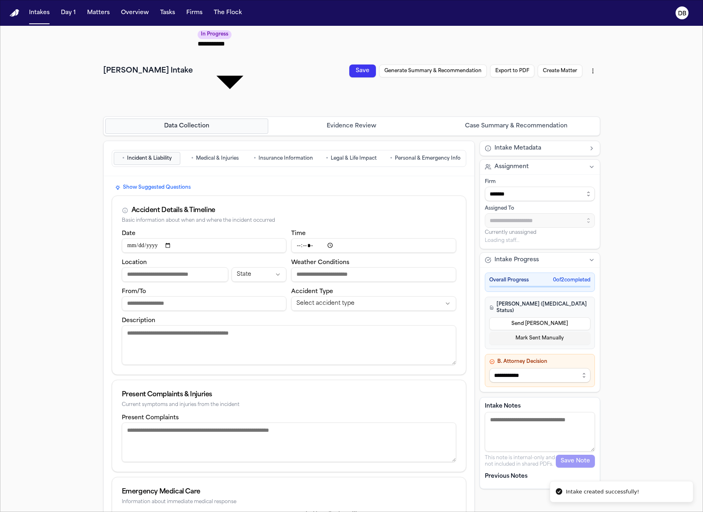
click at [555, 412] on textarea "Intake Notes" at bounding box center [540, 432] width 110 height 40
type textarea "*"
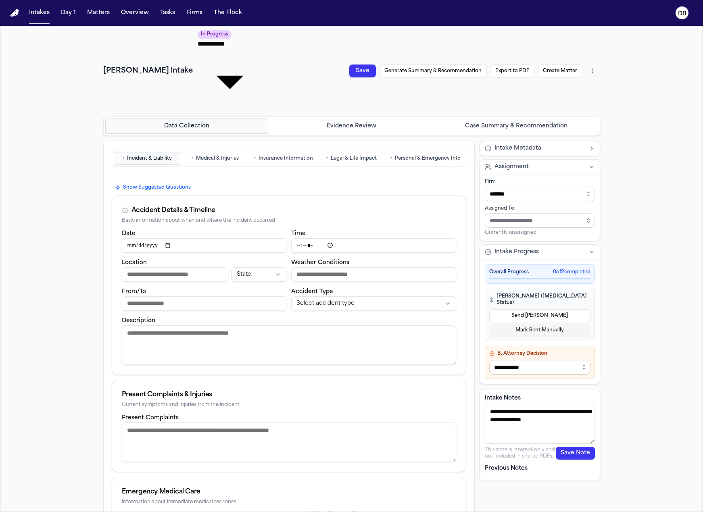
type textarea "**********"
click at [577, 447] on button "Save Note" at bounding box center [575, 453] width 39 height 13
drag, startPoint x: 569, startPoint y: 424, endPoint x: 484, endPoint y: 413, distance: 85.8
click at [485, 476] on div "10/5/2025, 8:02:13 PM 10/05 Called Client, Left Voicemail, Sent text message. D…" at bounding box center [540, 496] width 110 height 40
copy div "10/05 Called Client, Left Voicemail, Sent text message. Denise B."
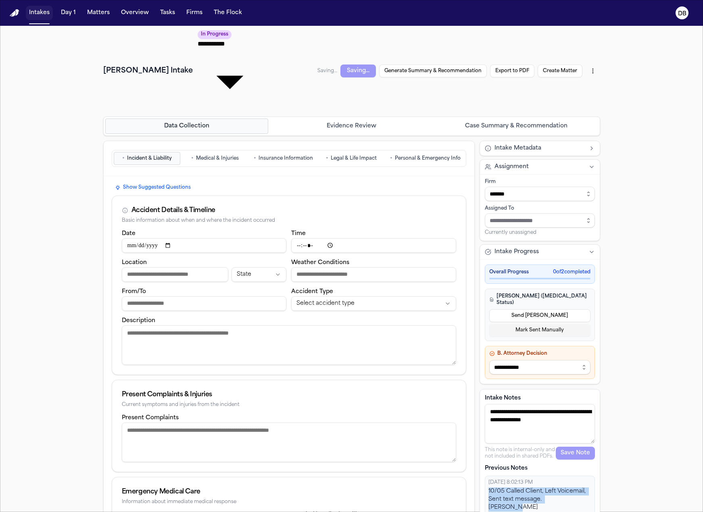
click at [35, 15] on button "Intakes" at bounding box center [39, 13] width 27 height 15
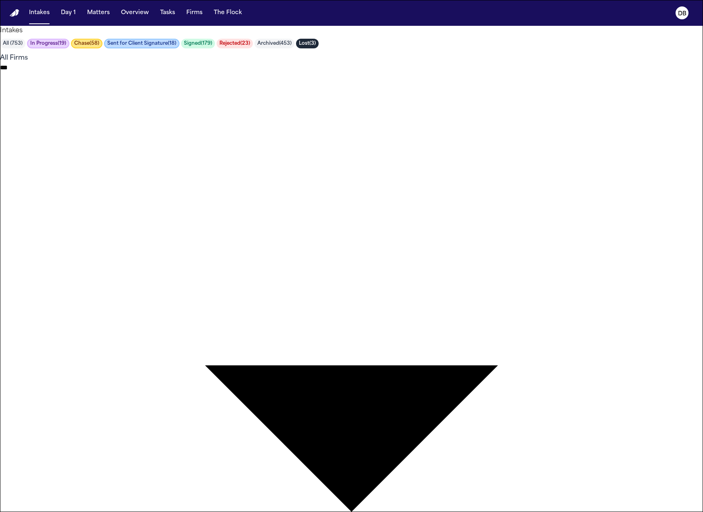
click at [252, 128] on body "**********" at bounding box center [351, 256] width 703 height 512
type input "*****"
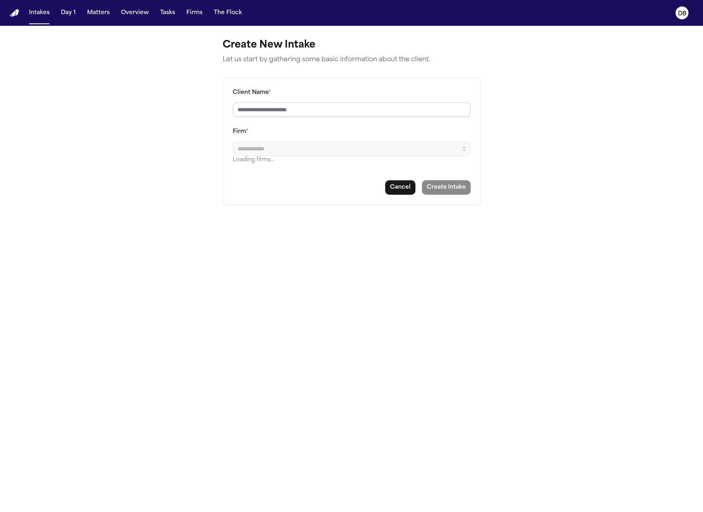
click at [354, 106] on input "Client Name *" at bounding box center [352, 109] width 238 height 15
paste input "**********"
type input "**********"
click at [467, 150] on icon "button" at bounding box center [464, 149] width 6 height 6
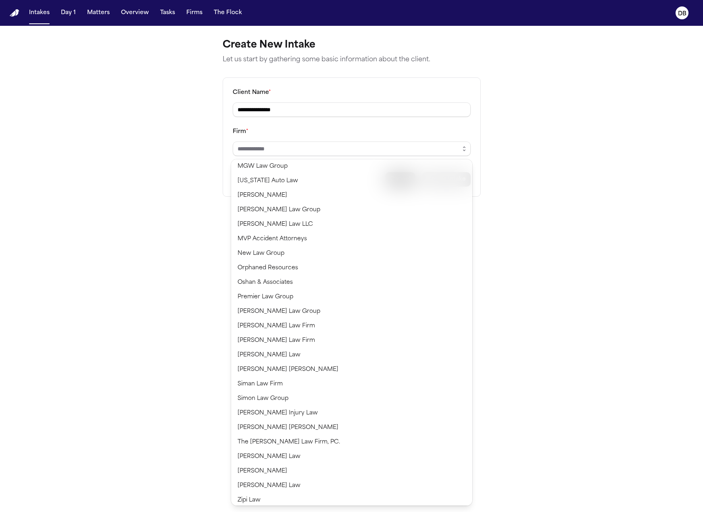
scroll to position [746, 0]
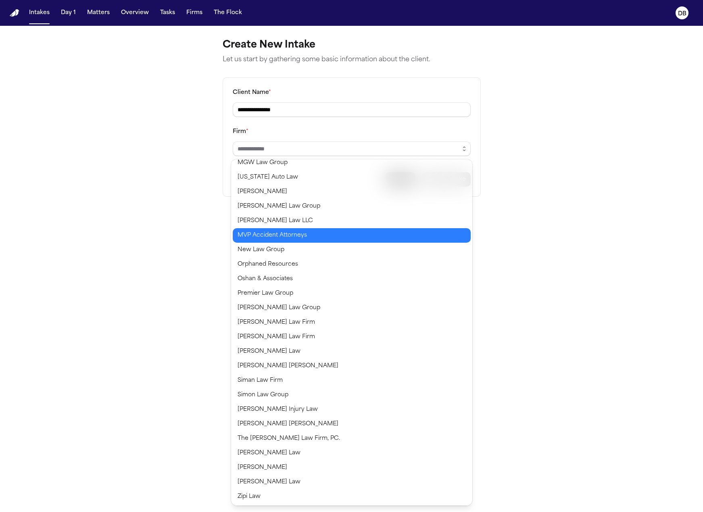
click at [285, 240] on body "**********" at bounding box center [351, 256] width 703 height 512
type input "**********"
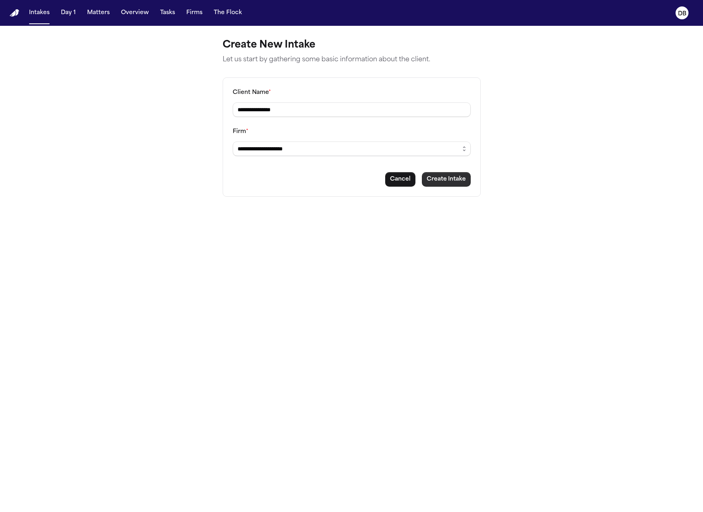
click at [444, 181] on button "Create Intake" at bounding box center [446, 179] width 49 height 15
